Goal: Complete application form

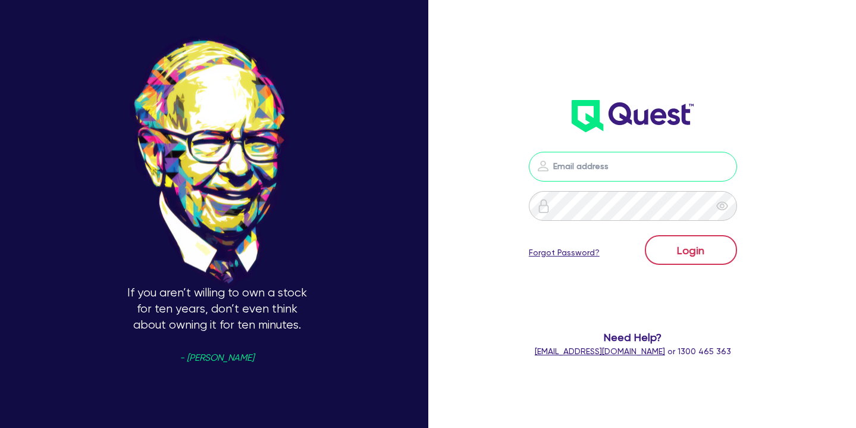
type input "[PERSON_NAME][EMAIL_ADDRESS][PERSON_NAME][DOMAIN_NAME]"
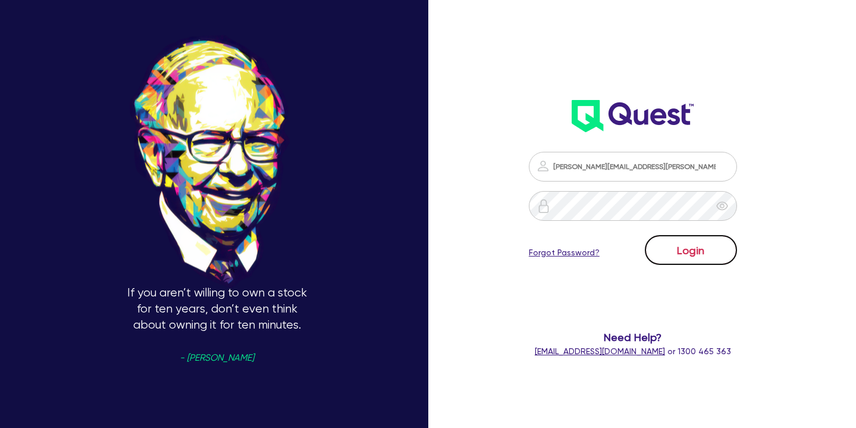
click at [689, 253] on button "Login" at bounding box center [691, 250] width 92 height 30
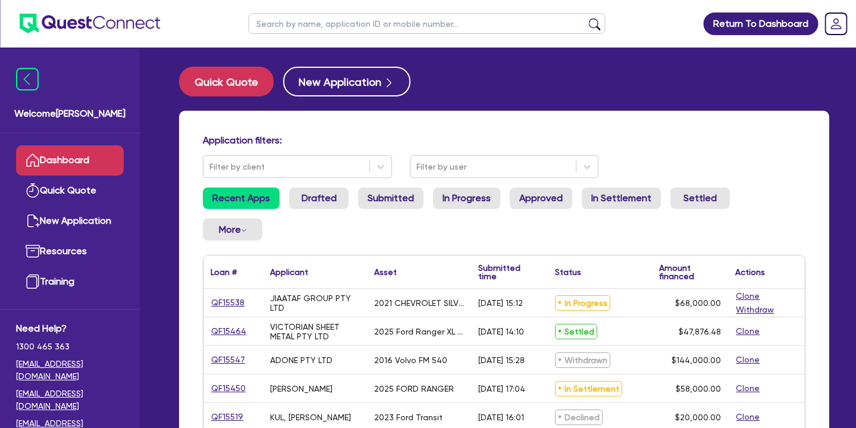
scroll to position [18, 0]
click at [535, 191] on link "Approved" at bounding box center [541, 197] width 62 height 21
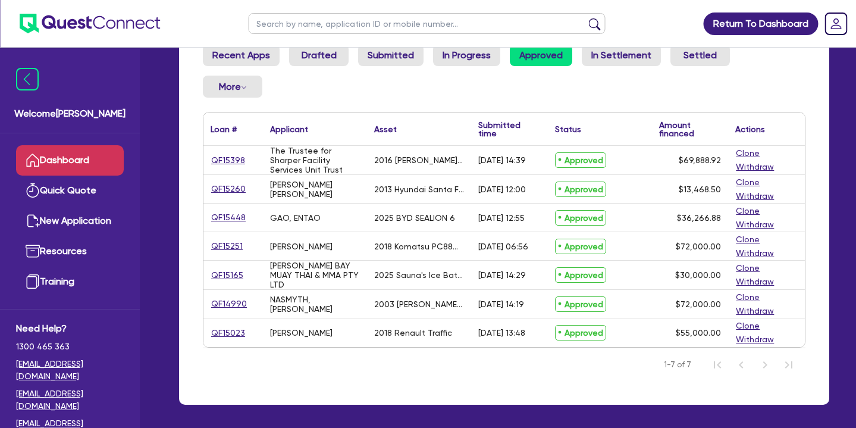
scroll to position [142, 0]
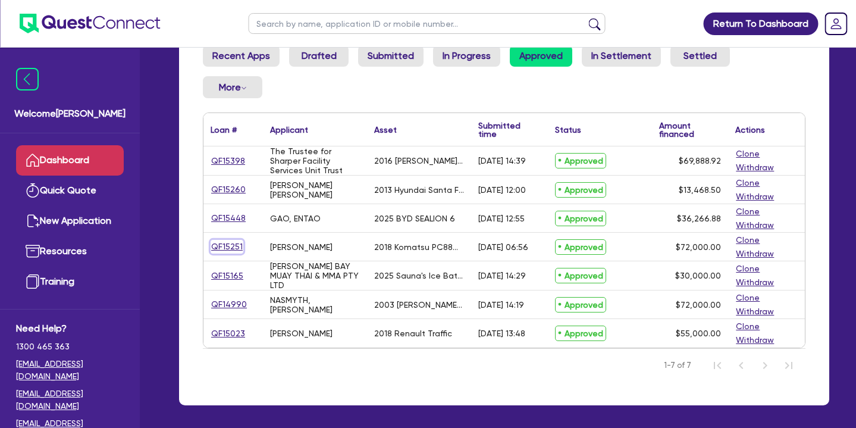
click at [218, 240] on link "QF15251" at bounding box center [226, 247] width 33 height 14
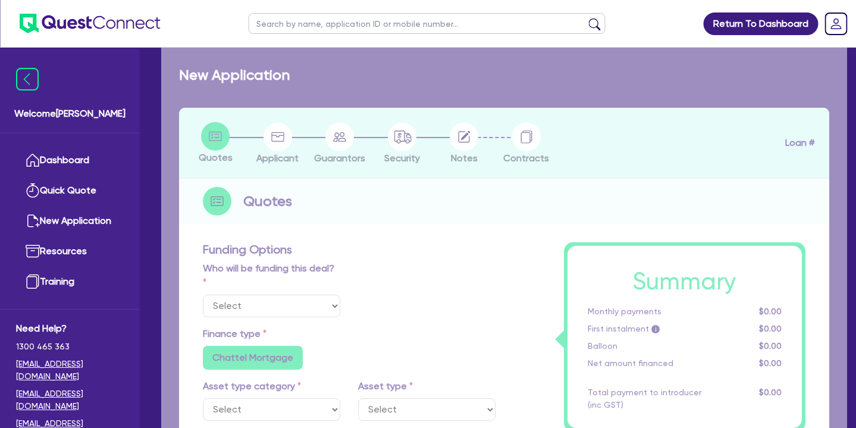
select select "Quest Finance - Own Book"
select select "PRIMARY_ASSETS"
type input "2018"
radio input "true"
type input "103,000"
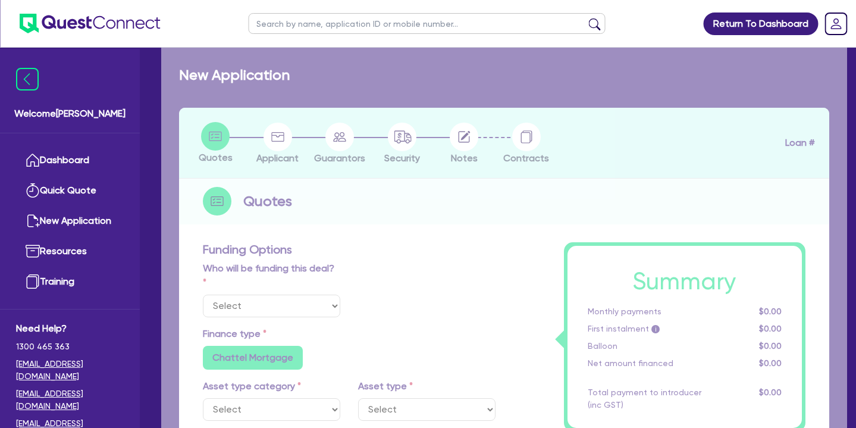
type input "31,000"
type input "8"
type input "5,760"
type input "17.95"
type input "990"
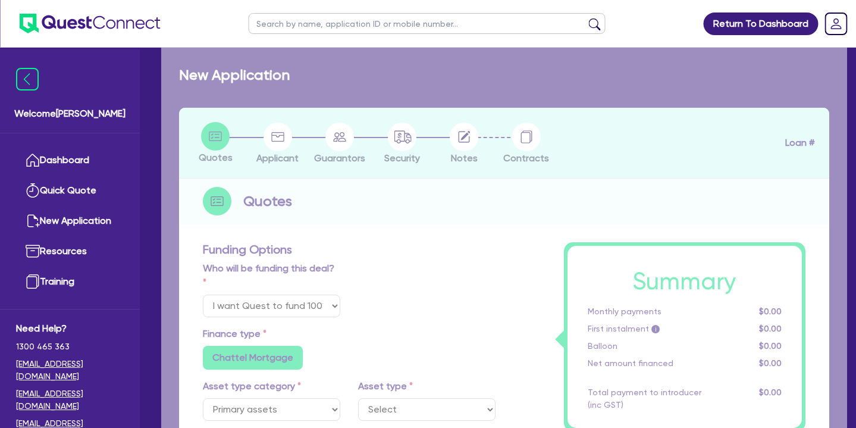
select select "YELLOW_GOODS_AND_EXCAVATORS"
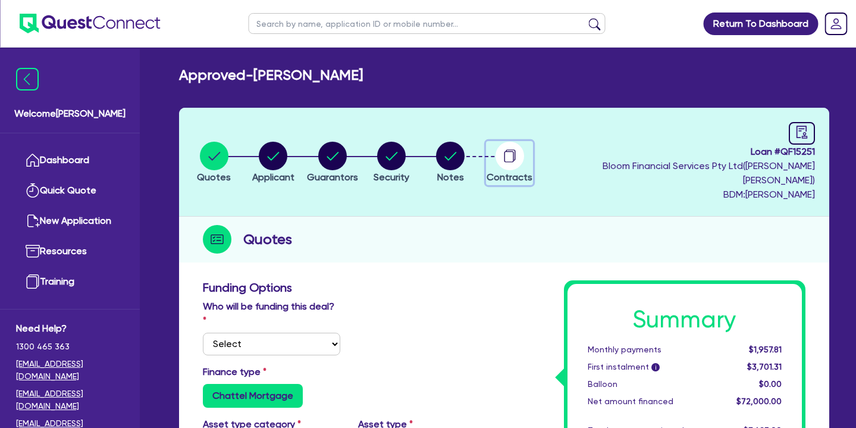
click at [522, 146] on circle "button" at bounding box center [509, 156] width 29 height 29
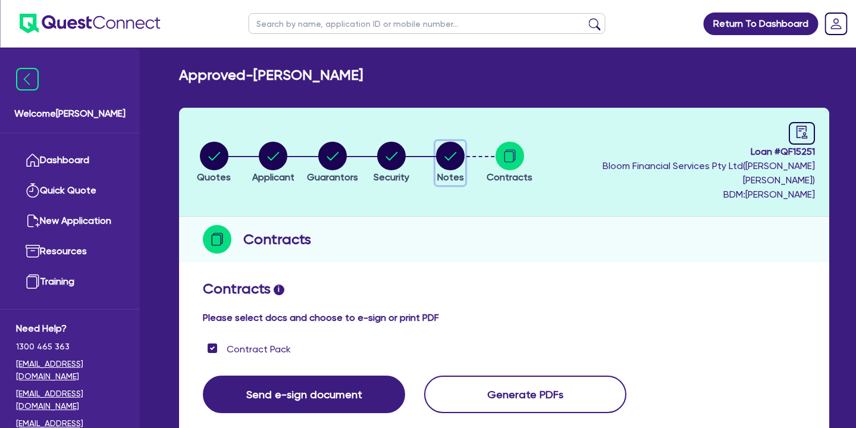
click at [457, 152] on icon "button" at bounding box center [451, 156] width 12 height 8
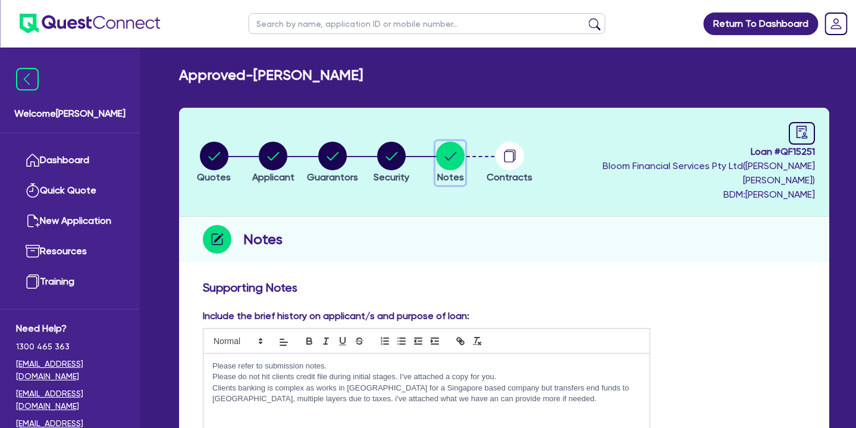
scroll to position [463, 0]
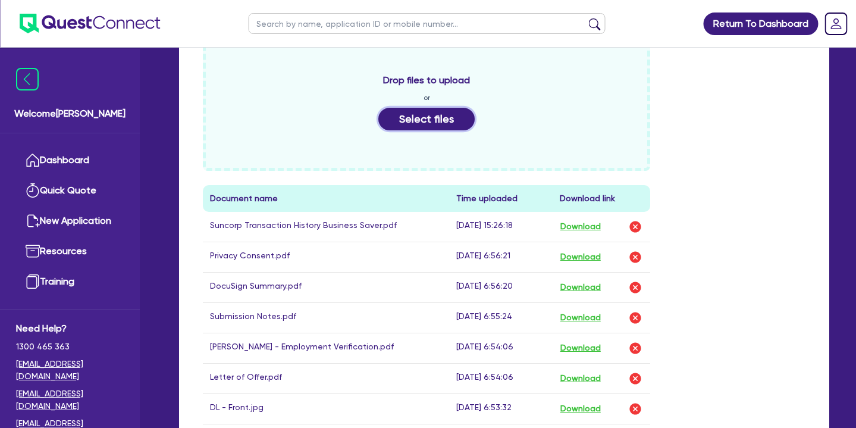
click at [430, 112] on button "Select files" at bounding box center [426, 119] width 96 height 23
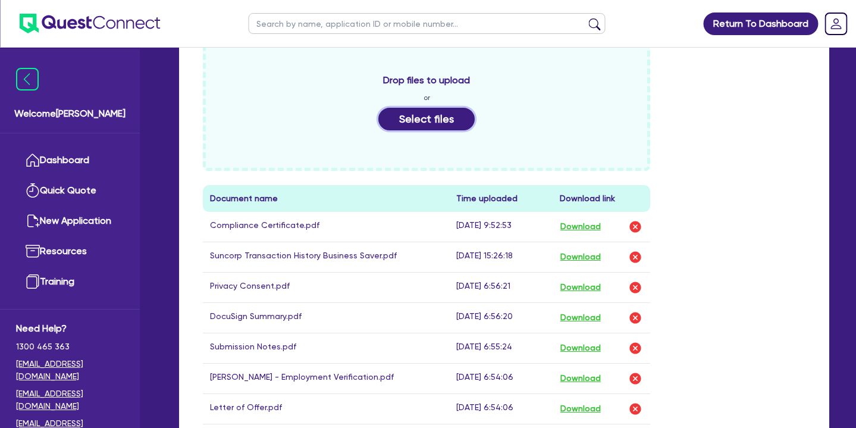
click at [426, 108] on button "Select files" at bounding box center [426, 119] width 96 height 23
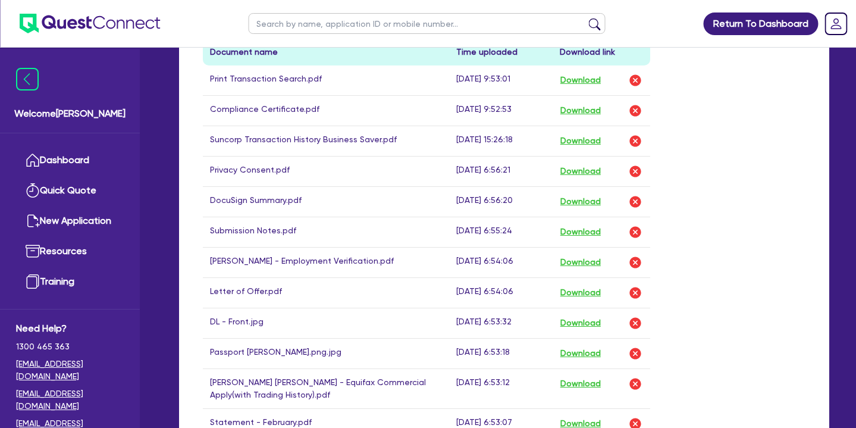
scroll to position [1019, 0]
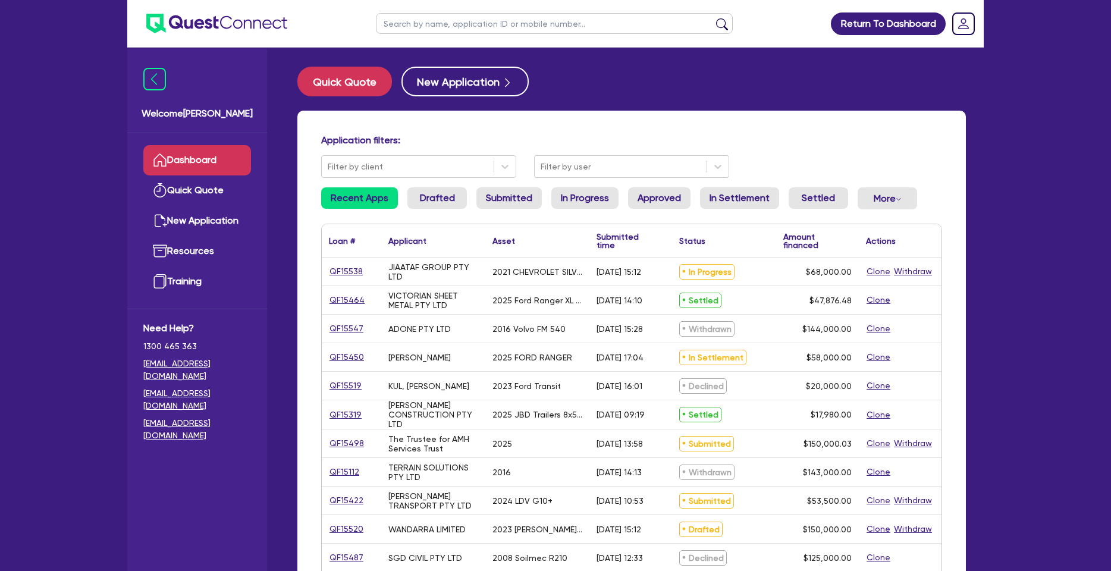
click at [403, 203] on ul "Recent Apps Drafted Submitted In Progress Approved In Settlement Settled More W…" at bounding box center [631, 203] width 621 height 32
click at [424, 199] on link "Drafted" at bounding box center [436, 197] width 59 height 21
